Goal: Book appointment/travel/reservation

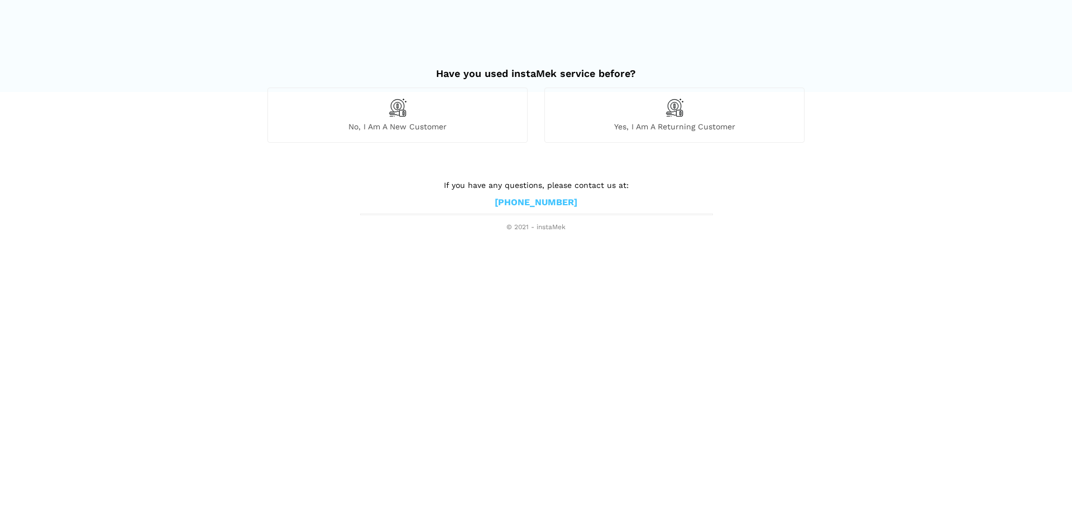
click at [412, 117] on div "No, I am a new customer" at bounding box center [397, 115] width 260 height 55
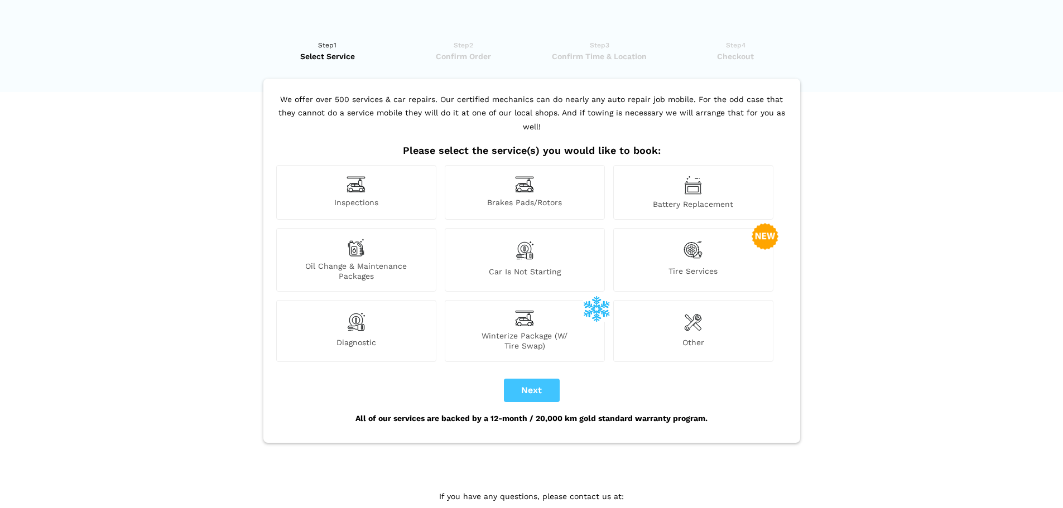
click at [353, 177] on img at bounding box center [356, 184] width 19 height 17
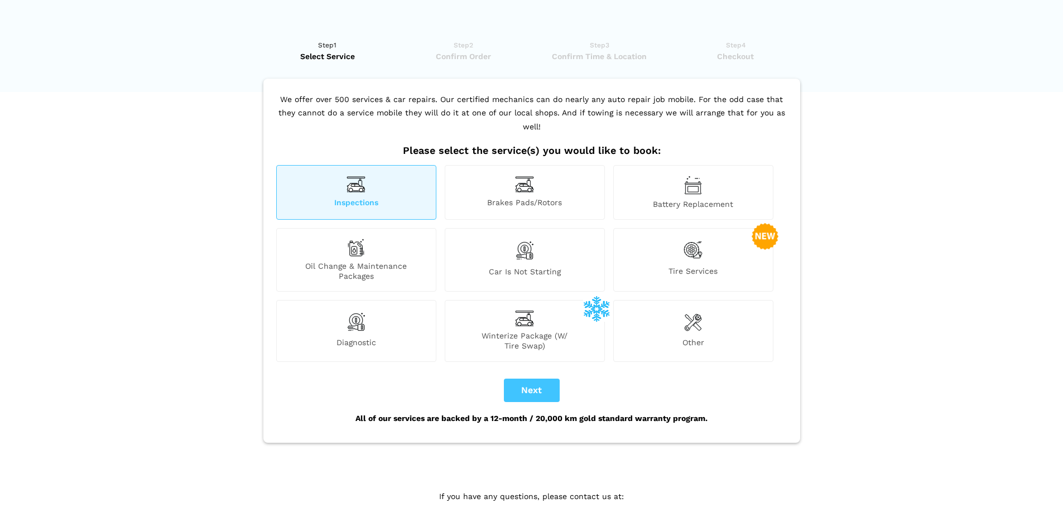
click at [360, 318] on img at bounding box center [356, 322] width 19 height 22
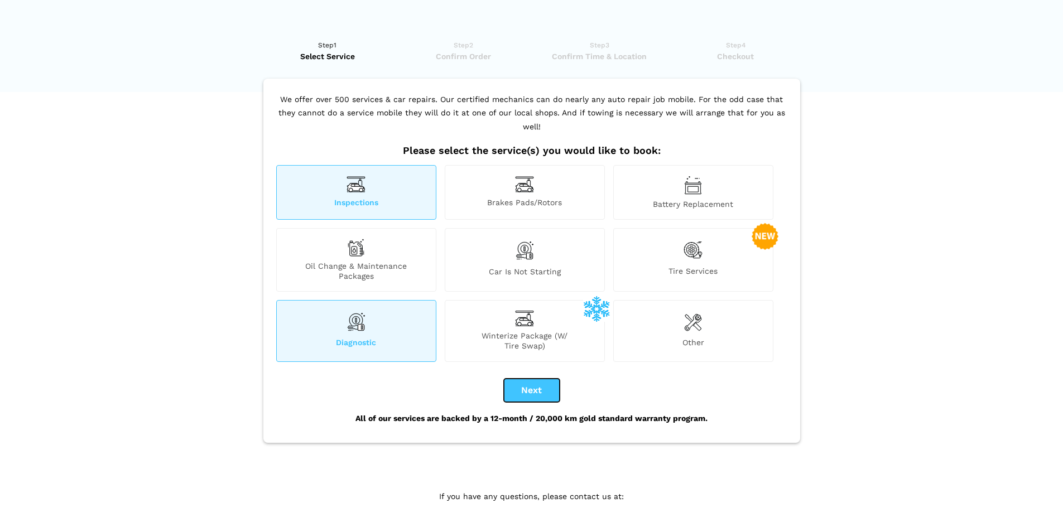
click at [537, 379] on button "Next" at bounding box center [532, 390] width 56 height 23
checkbox input "true"
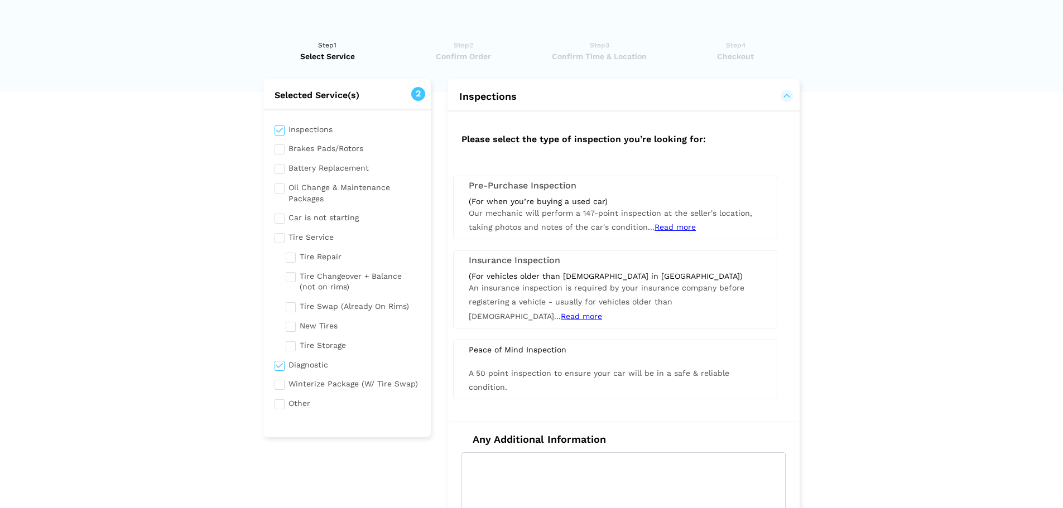
click at [553, 206] on div "(For when you’re buying a used car) Our mechanic will perform a 147-point inspe…" at bounding box center [615, 215] width 310 height 39
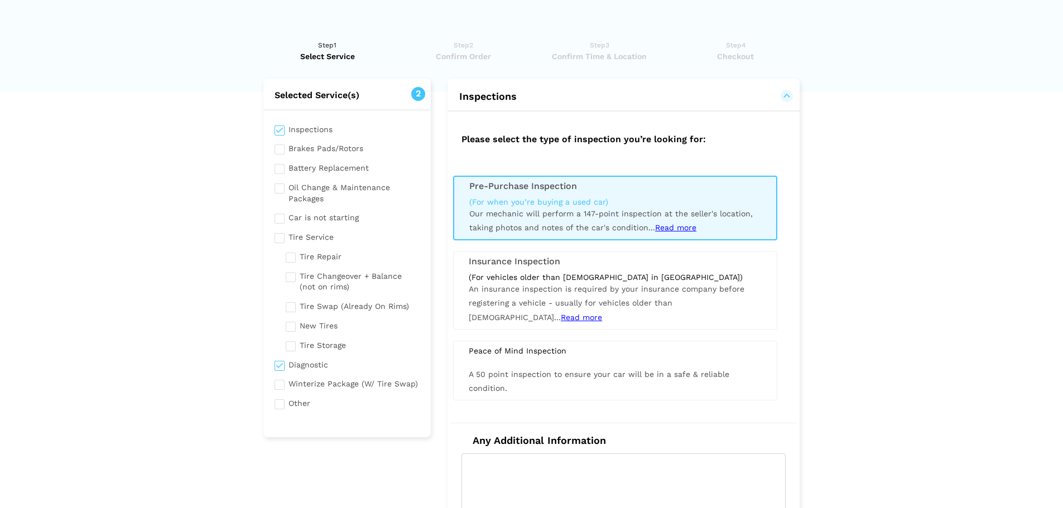
click at [276, 366] on input "checkbox" at bounding box center [348, 364] width 146 height 14
checkbox input "false"
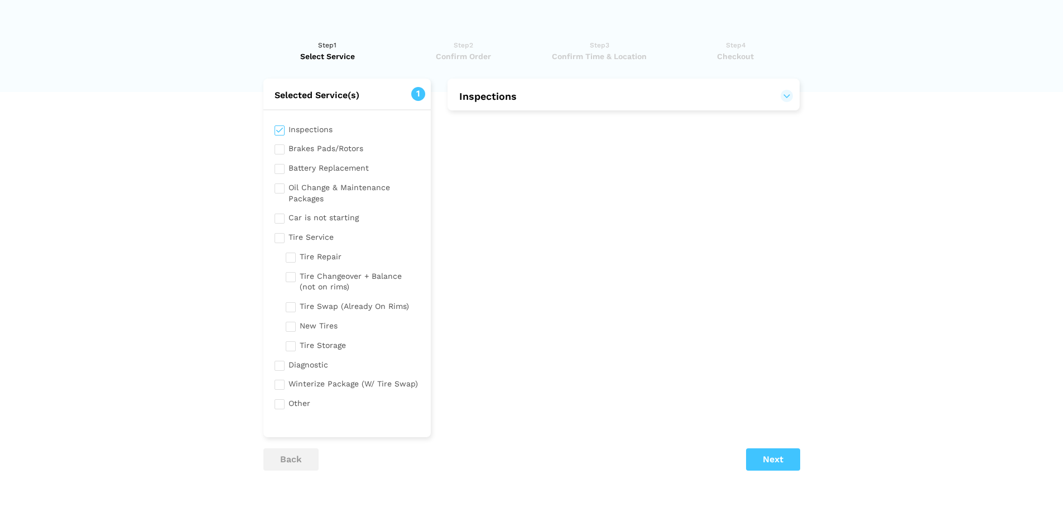
click at [697, 107] on h2 "Inspections" at bounding box center [624, 95] width 352 height 33
click at [789, 96] on button "Inspections" at bounding box center [624, 96] width 330 height 13
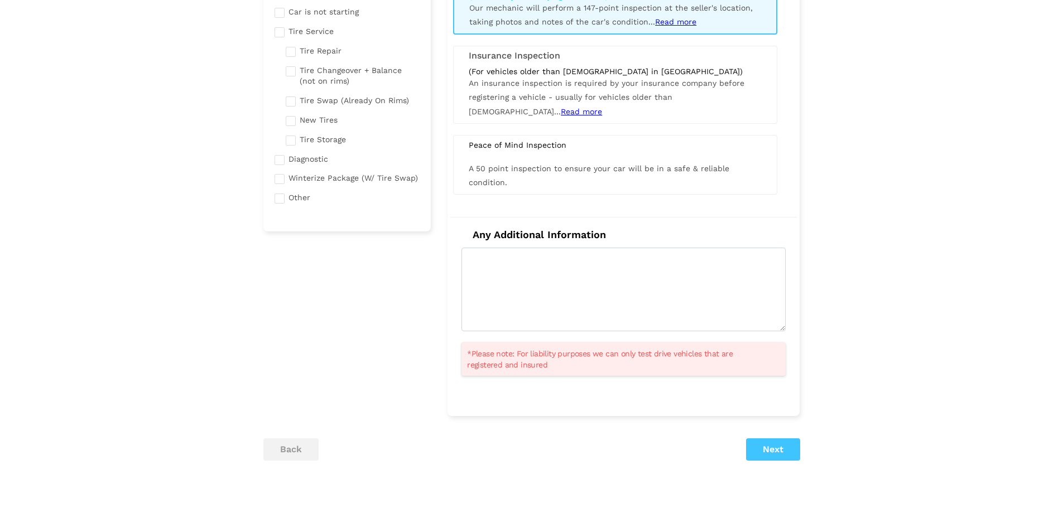
scroll to position [232, 0]
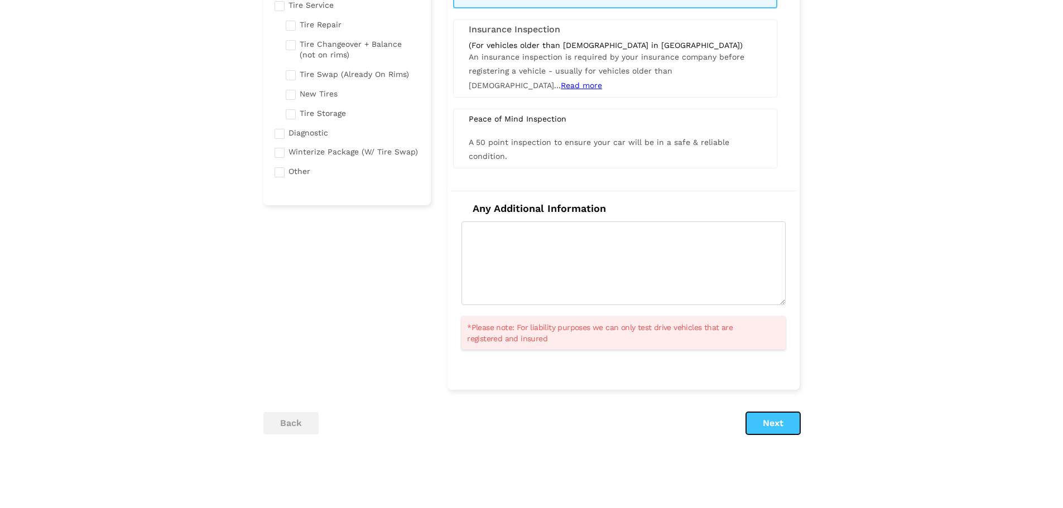
click at [782, 425] on button "Next" at bounding box center [773, 423] width 54 height 22
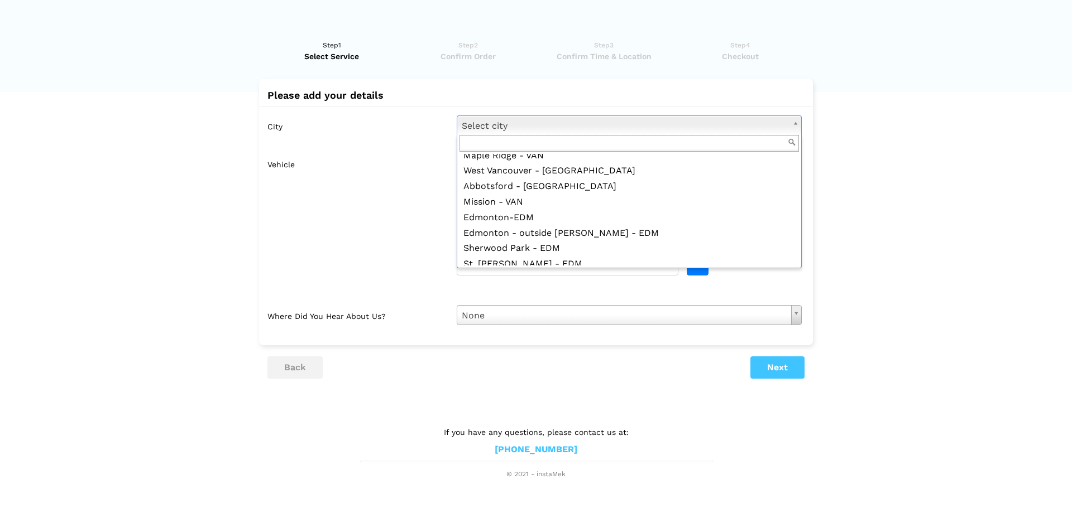
scroll to position [279, 0]
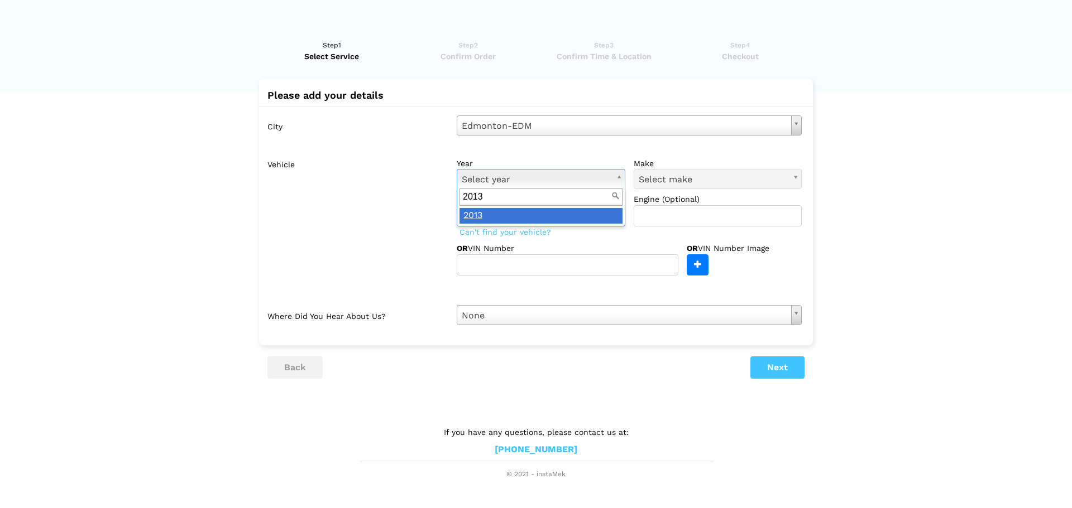
type input "2013"
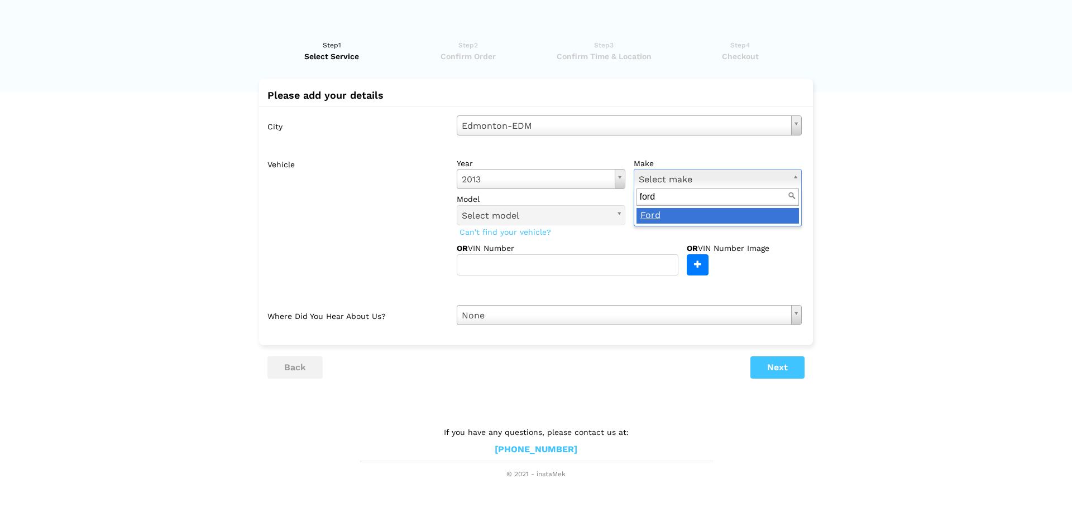
type input "ford"
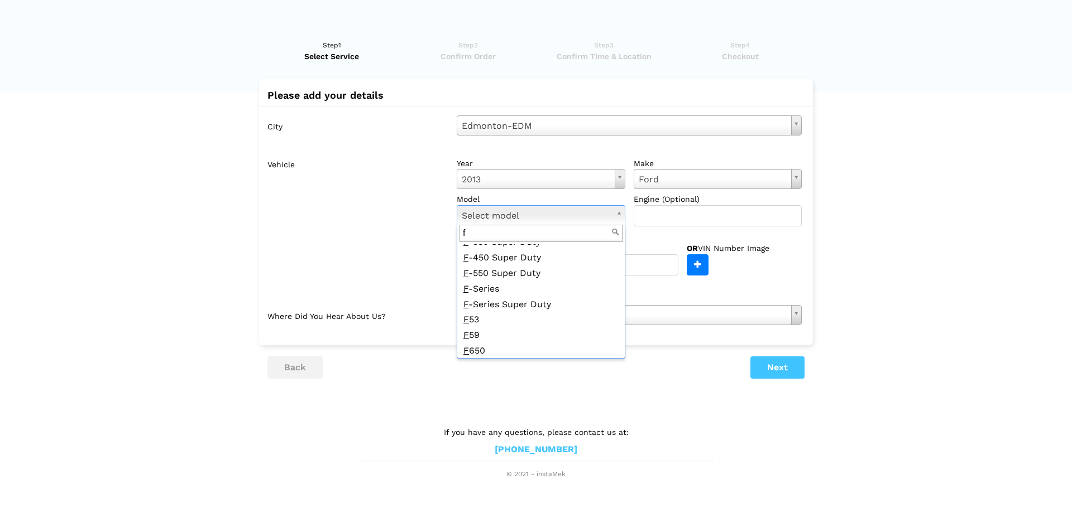
scroll to position [0, 0]
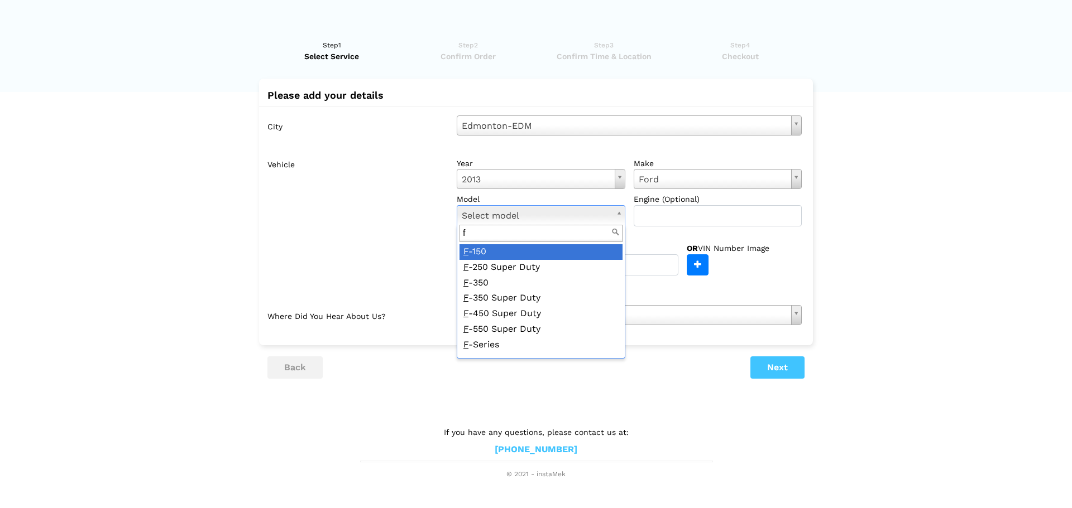
type input "f"
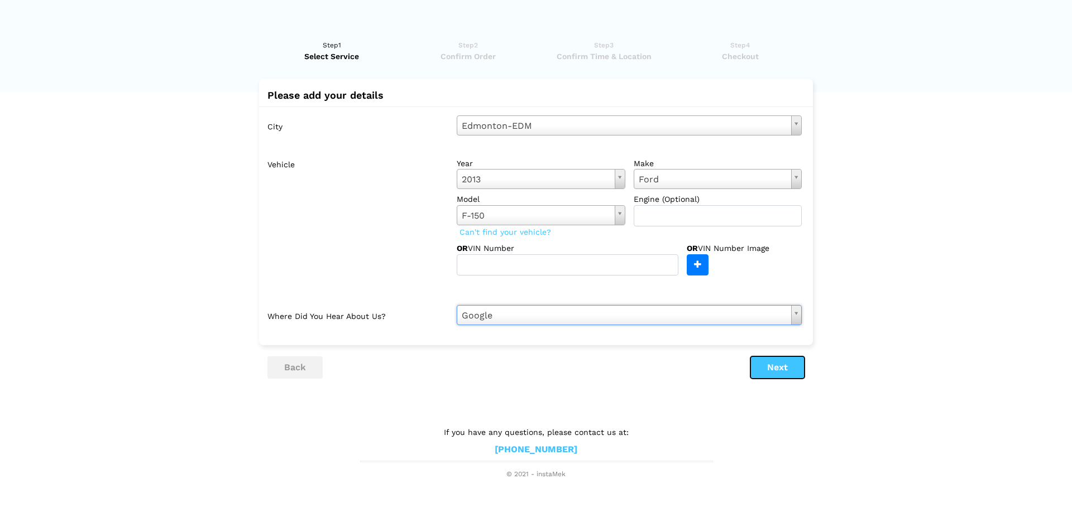
click at [770, 371] on button "Next" at bounding box center [777, 368] width 54 height 22
